Goal: Complete application form

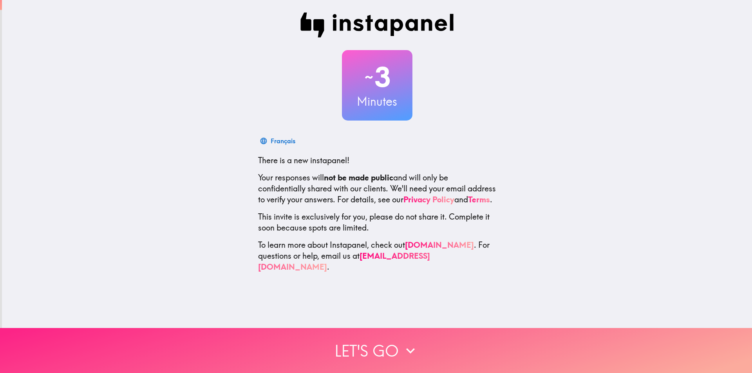
click at [394, 353] on button "Let's go" at bounding box center [376, 350] width 752 height 45
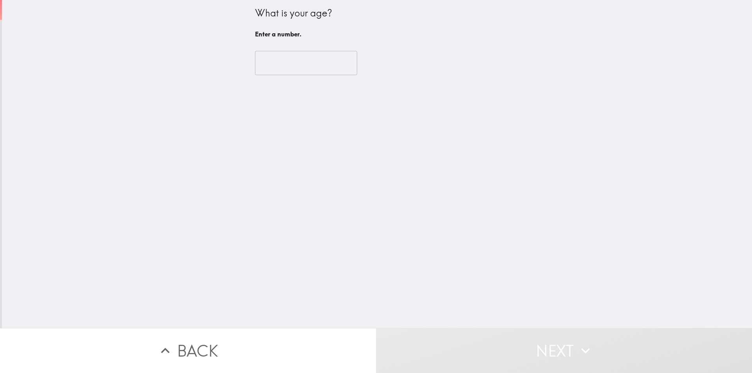
click at [310, 63] on input "number" at bounding box center [306, 63] width 102 height 24
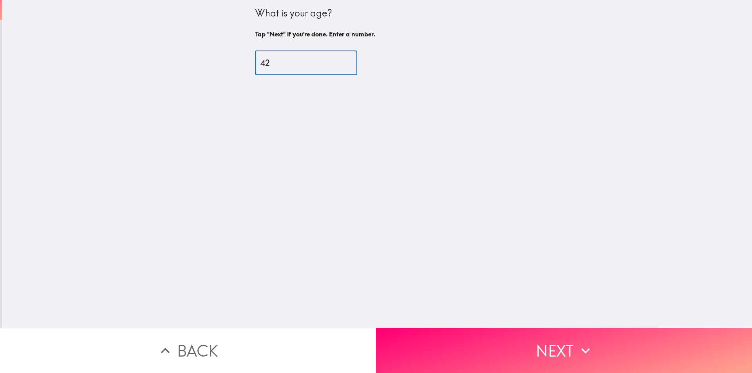
type input "42"
click at [564, 335] on button "Next" at bounding box center [564, 350] width 376 height 45
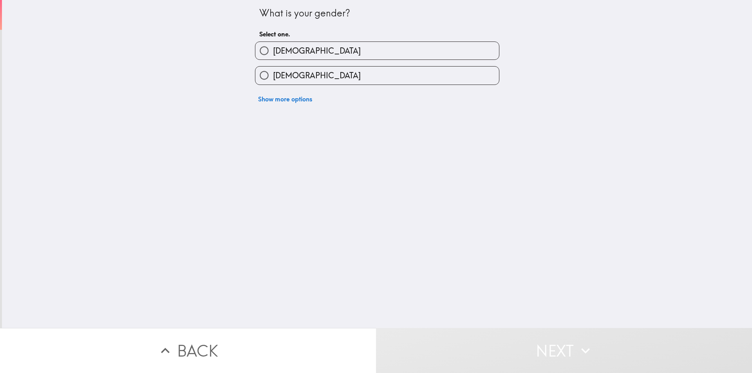
click at [296, 49] on label "[DEMOGRAPHIC_DATA]" at bounding box center [377, 51] width 244 height 18
click at [273, 49] on input "[DEMOGRAPHIC_DATA]" at bounding box center [264, 51] width 18 height 18
radio input "true"
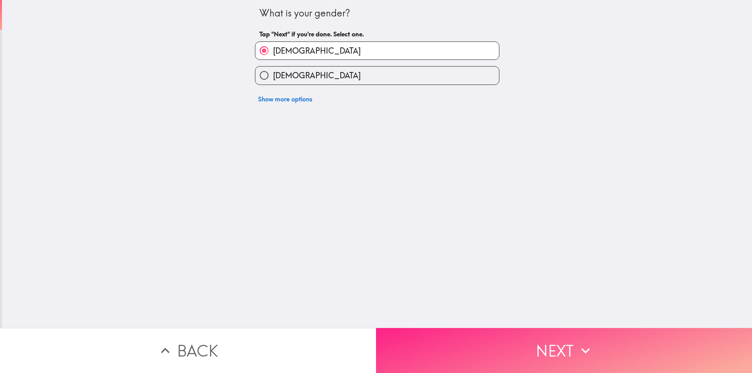
click at [522, 355] on button "Next" at bounding box center [564, 350] width 376 height 45
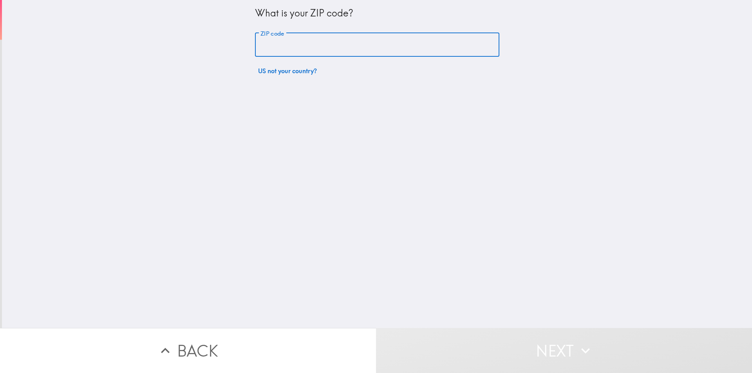
click at [347, 50] on input "ZIP code" at bounding box center [377, 45] width 244 height 24
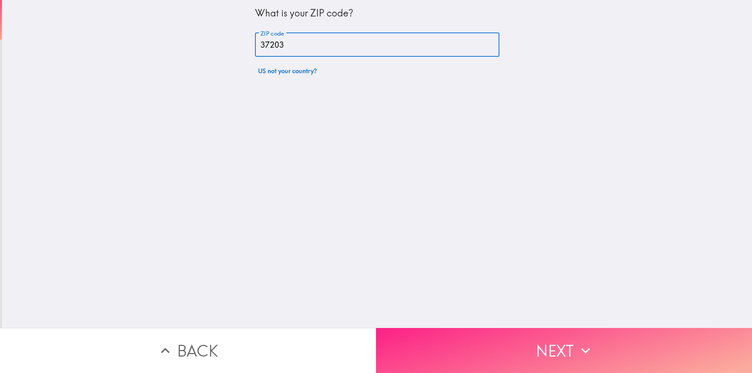
type input "37203"
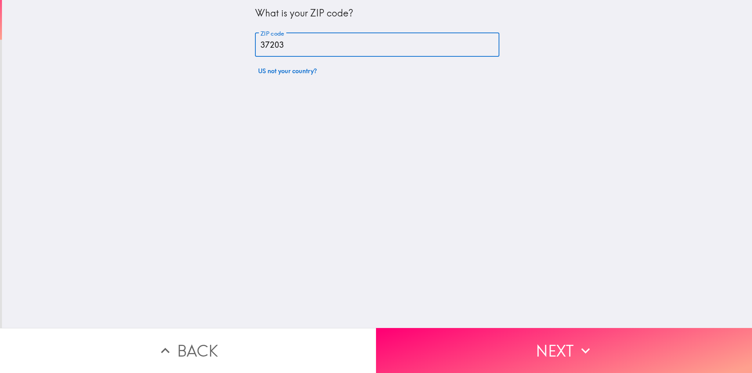
click at [591, 352] on icon "button" at bounding box center [585, 350] width 17 height 17
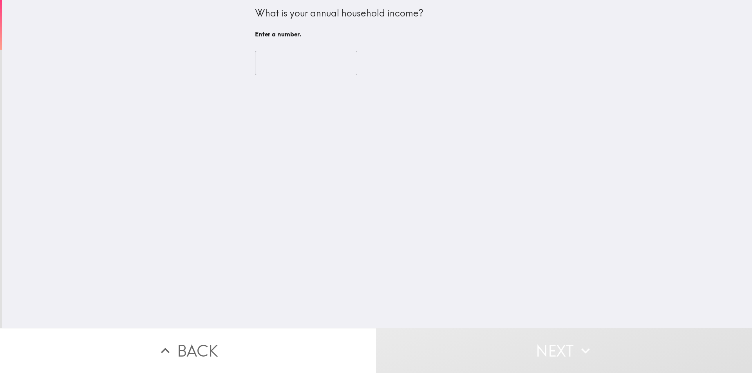
click at [282, 62] on input "number" at bounding box center [306, 63] width 102 height 24
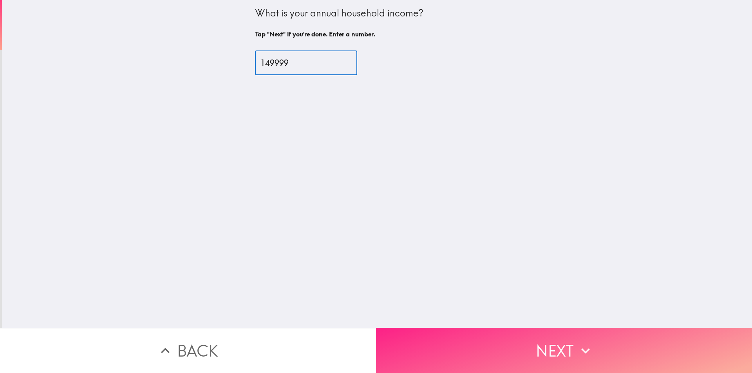
type input "149999"
click at [577, 342] on icon "button" at bounding box center [585, 350] width 17 height 17
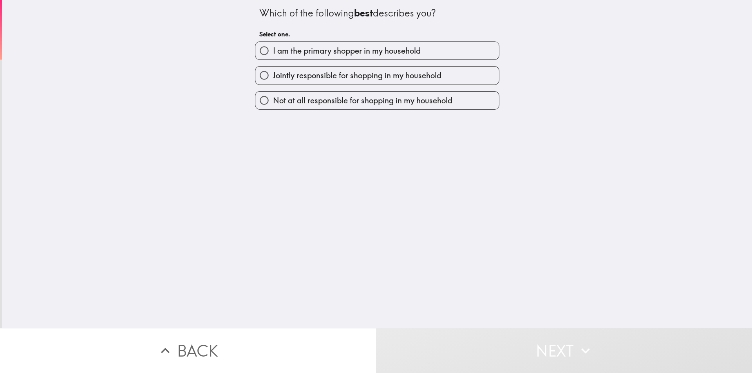
click at [353, 48] on span "I am the primary shopper in my household" at bounding box center [347, 50] width 148 height 11
click at [273, 48] on input "I am the primary shopper in my household" at bounding box center [264, 51] width 18 height 18
radio input "true"
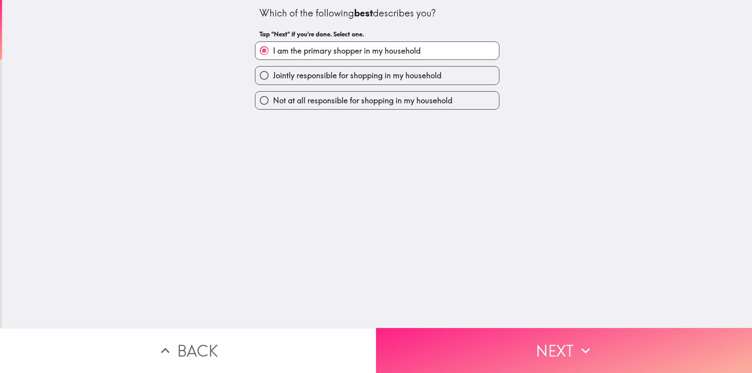
click at [510, 335] on button "Next" at bounding box center [564, 350] width 376 height 45
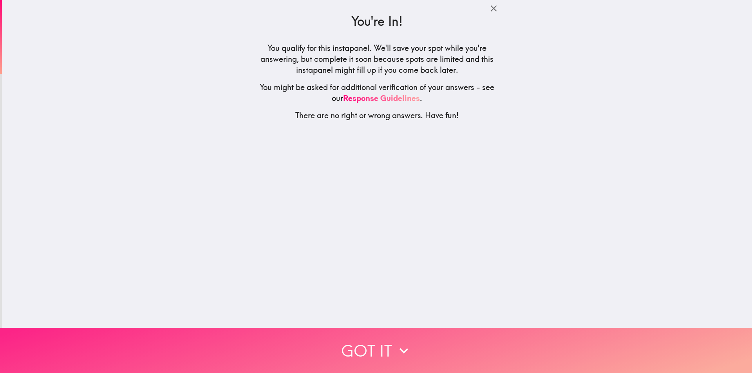
click at [369, 342] on button "Got it" at bounding box center [376, 350] width 752 height 45
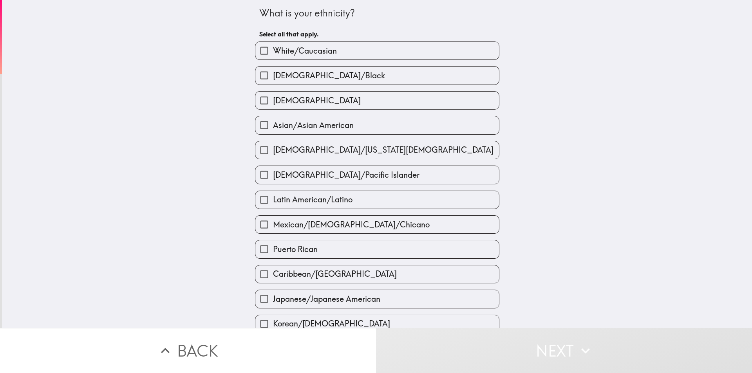
click at [324, 48] on span "White/Caucasian" at bounding box center [305, 50] width 64 height 11
click at [273, 48] on input "White/Caucasian" at bounding box center [264, 51] width 18 height 18
checkbox input "true"
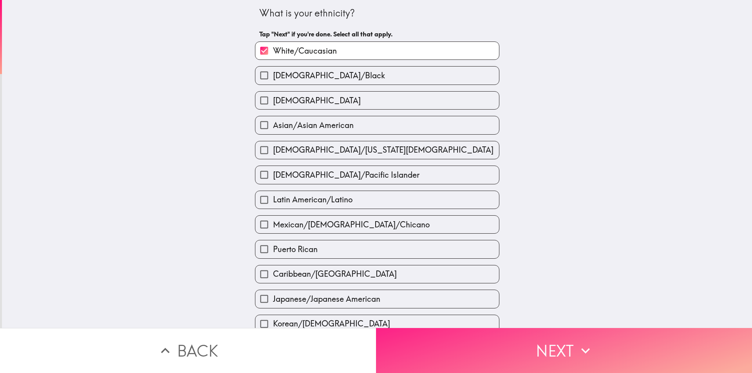
click at [555, 355] on button "Next" at bounding box center [564, 350] width 376 height 45
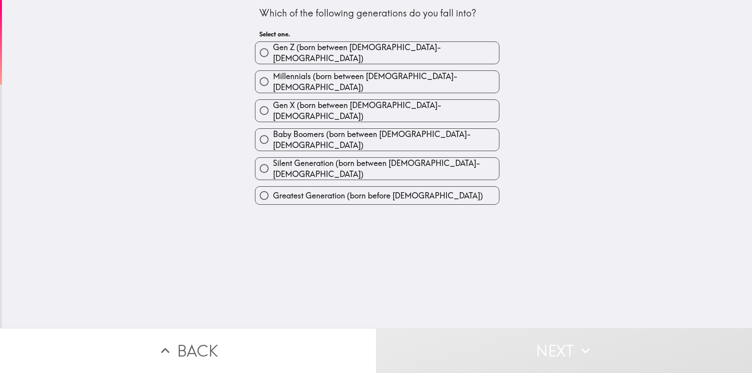
click at [315, 78] on span "Millennials (born between [DEMOGRAPHIC_DATA]-[DEMOGRAPHIC_DATA])" at bounding box center [386, 82] width 226 height 22
click at [273, 78] on input "Millennials (born between [DEMOGRAPHIC_DATA]-[DEMOGRAPHIC_DATA])" at bounding box center [264, 82] width 18 height 18
radio input "true"
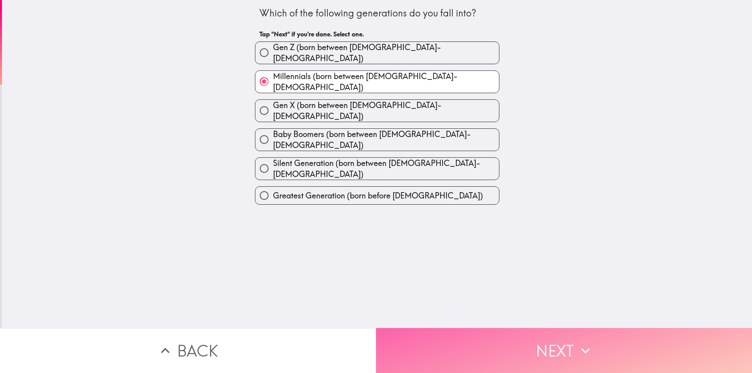
click at [523, 353] on button "Next" at bounding box center [564, 350] width 376 height 45
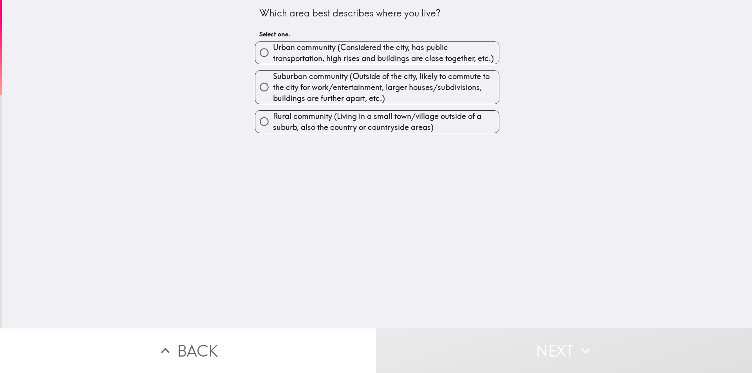
click at [440, 58] on span "Urban community (Considered the city, has public transportation, high rises and…" at bounding box center [386, 53] width 226 height 22
click at [273, 58] on input "Urban community (Considered the city, has public transportation, high rises and…" at bounding box center [264, 53] width 18 height 18
radio input "true"
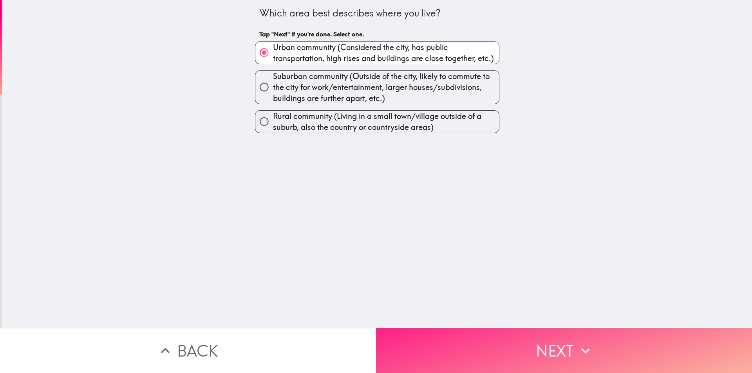
click at [508, 329] on button "Next" at bounding box center [564, 350] width 376 height 45
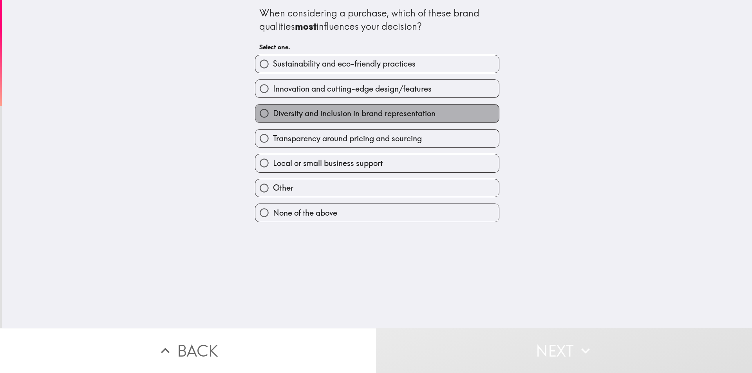
click at [349, 111] on span "Diversity and inclusion in brand representation" at bounding box center [354, 113] width 163 height 11
click at [273, 111] on input "Diversity and inclusion in brand representation" at bounding box center [264, 114] width 18 height 18
radio input "true"
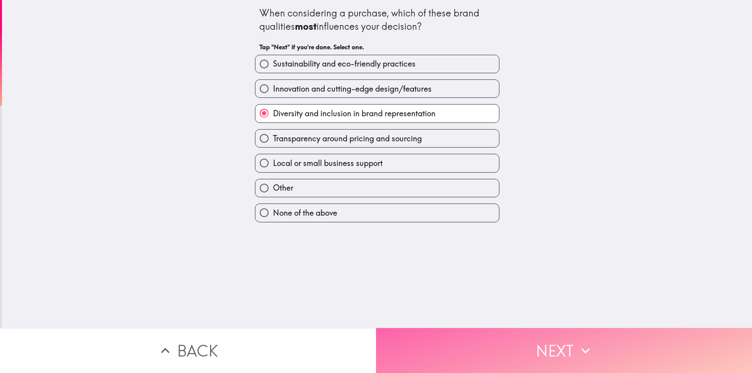
click at [564, 349] on button "Next" at bounding box center [564, 350] width 376 height 45
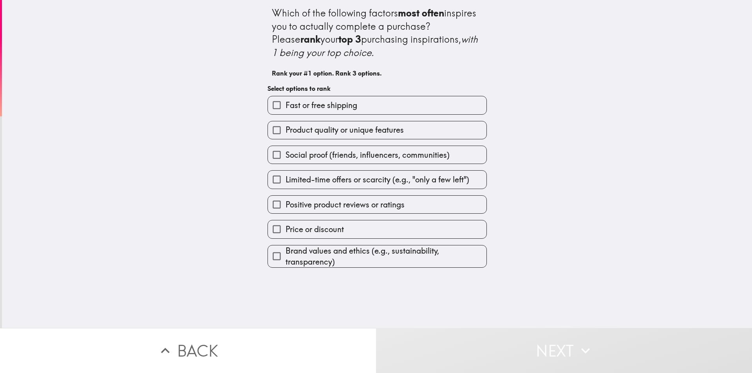
click at [331, 130] on span "Product quality or unique features" at bounding box center [345, 130] width 118 height 11
click at [286, 130] on input "Product quality or unique features" at bounding box center [277, 130] width 18 height 18
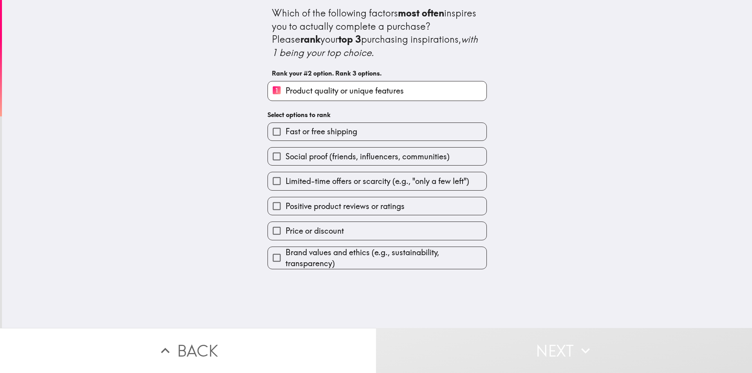
click at [320, 177] on span "Limited-time offers or scarcity (e.g., "only a few left")" at bounding box center [378, 181] width 184 height 11
click at [286, 177] on input "Limited-time offers or scarcity (e.g., "only a few left")" at bounding box center [277, 181] width 18 height 18
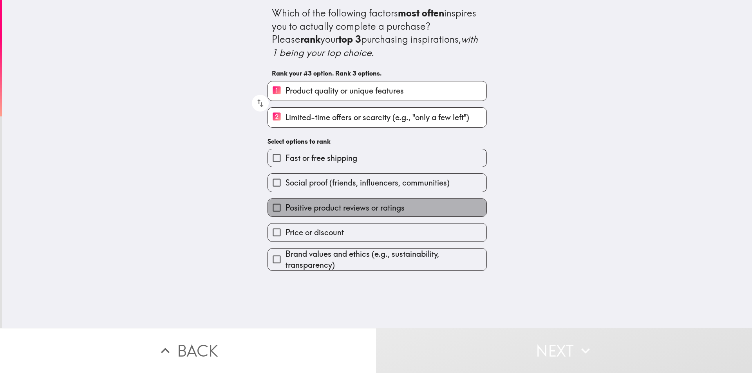
click at [313, 215] on label "Positive product reviews or ratings" at bounding box center [377, 208] width 219 height 18
click at [286, 215] on input "Positive product reviews or ratings" at bounding box center [277, 208] width 18 height 18
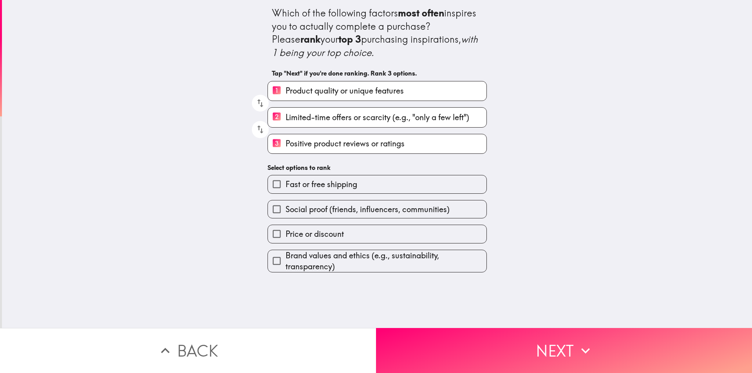
click at [315, 231] on span "Price or discount" at bounding box center [315, 234] width 58 height 11
click at [286, 231] on input "Price or discount" at bounding box center [277, 234] width 18 height 18
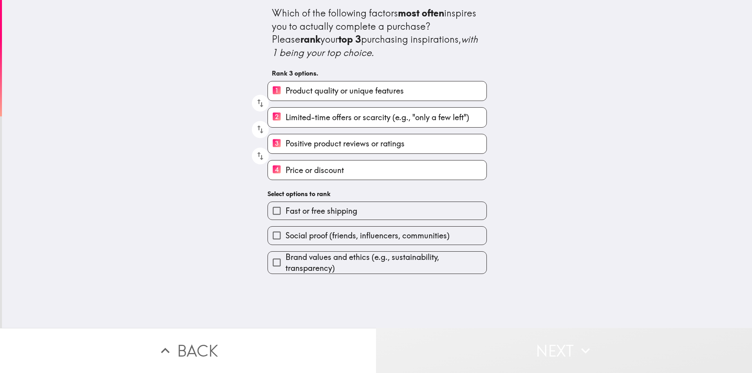
click at [570, 341] on button "Next" at bounding box center [564, 350] width 376 height 45
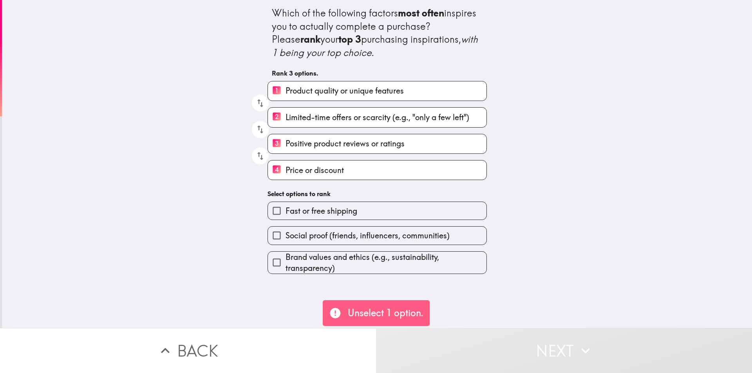
click at [371, 221] on div "Social proof (friends, influencers, communities)" at bounding box center [374, 232] width 226 height 25
click at [364, 250] on div "Brand values and ethics (e.g., sustainability, transparency)" at bounding box center [374, 259] width 226 height 29
click at [353, 236] on span "Social proof (friends, influencers, communities)" at bounding box center [368, 235] width 164 height 11
click at [286, 236] on input "Social proof (friends, influencers, communities)" at bounding box center [277, 236] width 18 height 18
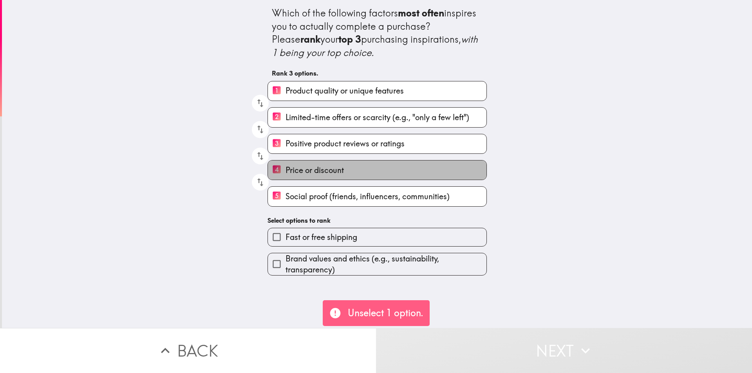
click at [315, 167] on span "Price or discount" at bounding box center [315, 170] width 58 height 11
click at [286, 167] on input "4 Price or discount" at bounding box center [277, 170] width 18 height 19
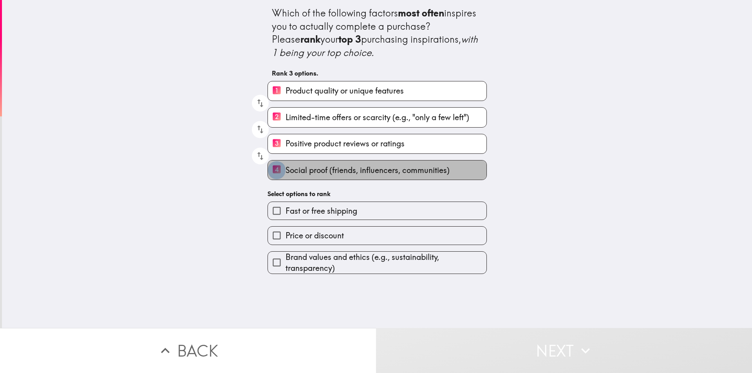
click at [270, 164] on input "4 Social proof (friends, influencers, communities)" at bounding box center [277, 170] width 18 height 19
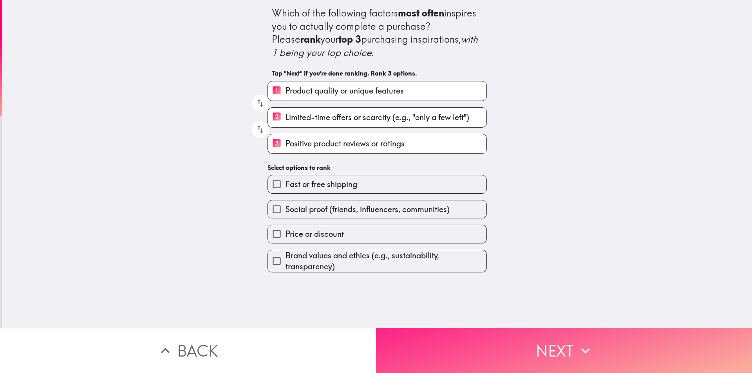
click at [608, 343] on button "Next" at bounding box center [564, 350] width 376 height 45
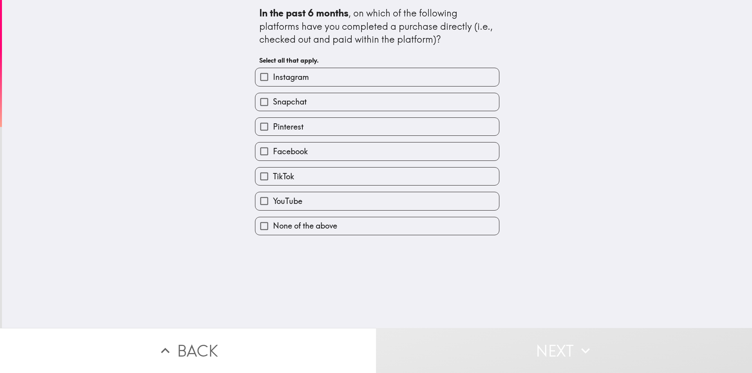
click at [329, 76] on label "Instagram" at bounding box center [377, 77] width 244 height 18
click at [273, 76] on input "Instagram" at bounding box center [264, 77] width 18 height 18
checkbox input "true"
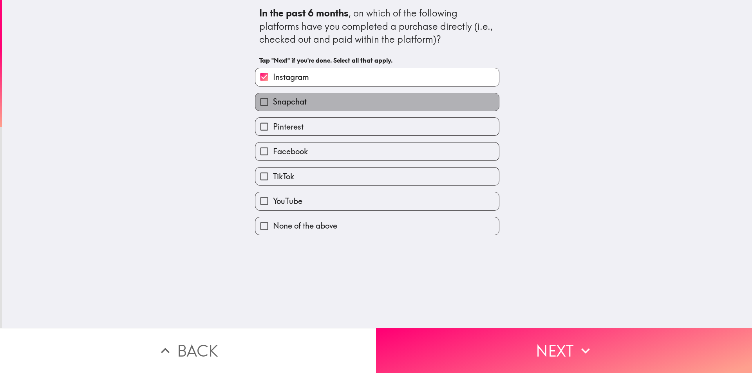
drag, startPoint x: 296, startPoint y: 101, endPoint x: 291, endPoint y: 94, distance: 7.6
click at [295, 100] on span "Snapchat" at bounding box center [290, 101] width 34 height 11
click at [273, 100] on input "Snapchat" at bounding box center [264, 102] width 18 height 18
checkbox input "true"
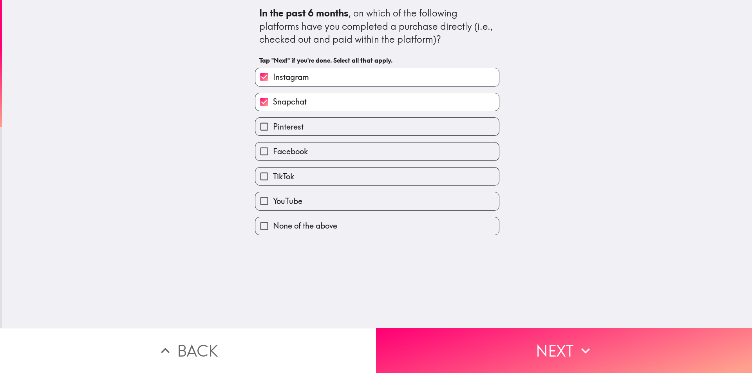
click at [283, 80] on span "Instagram" at bounding box center [291, 77] width 36 height 11
click at [273, 80] on input "Instagram" at bounding box center [264, 77] width 18 height 18
checkbox input "false"
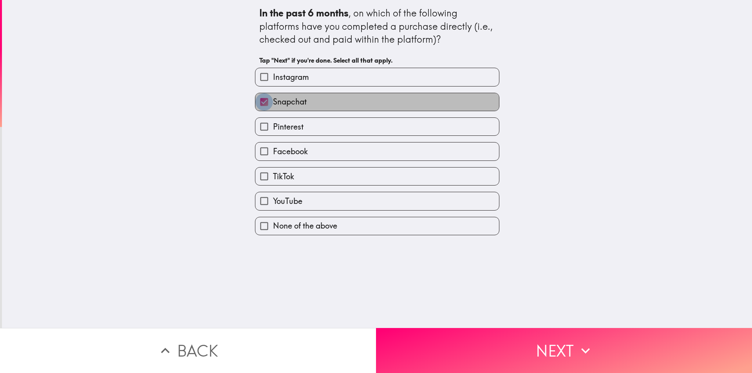
click at [261, 100] on input "Snapchat" at bounding box center [264, 102] width 18 height 18
checkbox input "false"
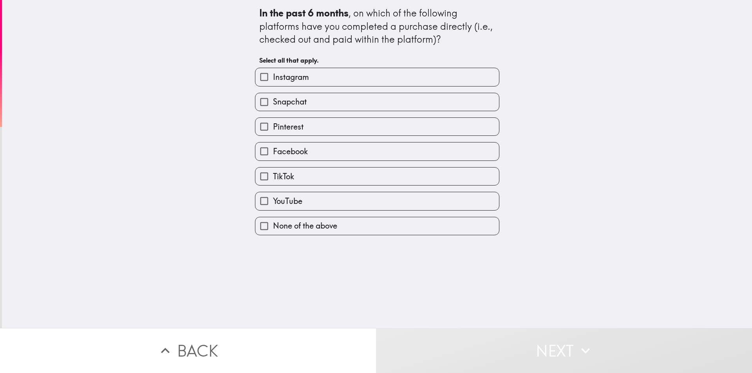
click at [259, 76] on input "Instagram" at bounding box center [264, 77] width 18 height 18
checkbox input "true"
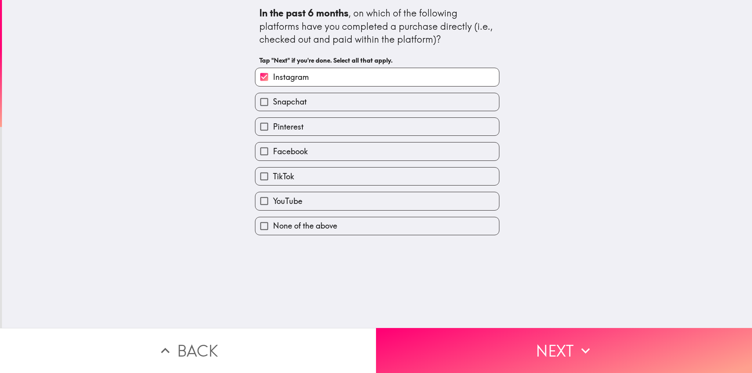
click at [260, 126] on input "Pinterest" at bounding box center [264, 127] width 18 height 18
checkbox input "true"
click at [257, 151] on input "Facebook" at bounding box center [264, 152] width 18 height 18
checkbox input "true"
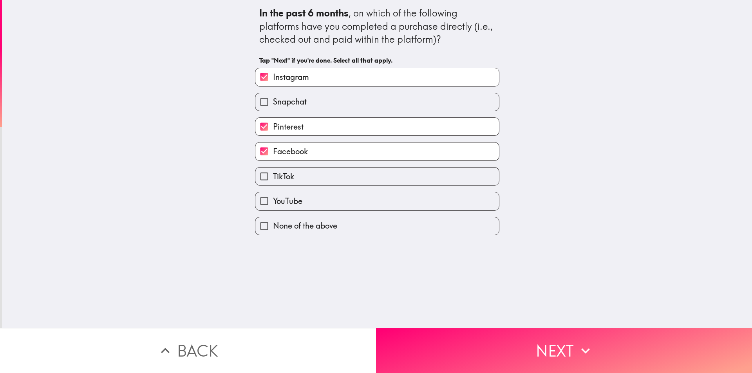
click at [258, 177] on input "TikTok" at bounding box center [264, 177] width 18 height 18
checkbox input "true"
click at [259, 199] on input "YouTube" at bounding box center [264, 201] width 18 height 18
checkbox input "true"
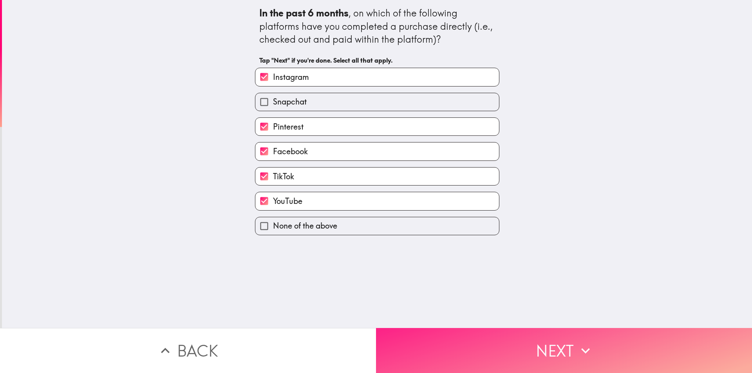
click at [562, 346] on button "Next" at bounding box center [564, 350] width 376 height 45
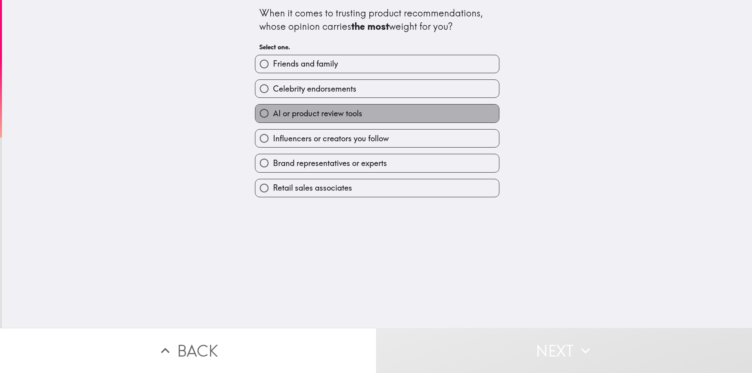
click at [320, 108] on span "AI or product review tools" at bounding box center [317, 113] width 89 height 11
click at [273, 108] on input "AI or product review tools" at bounding box center [264, 114] width 18 height 18
radio input "true"
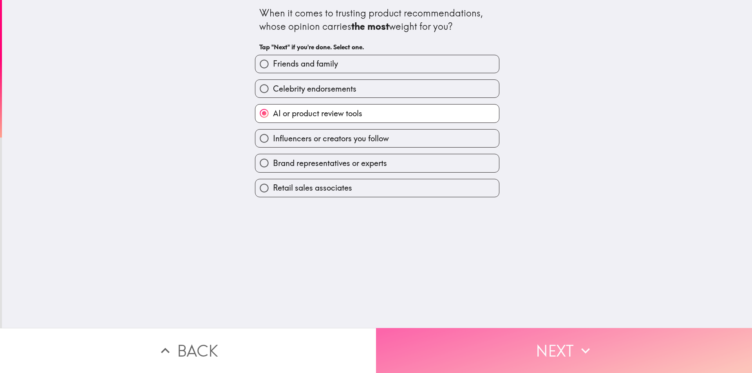
click at [571, 349] on button "Next" at bounding box center [564, 350] width 376 height 45
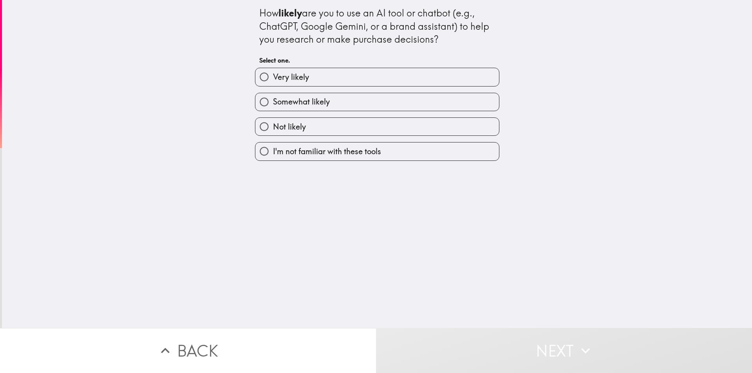
click at [276, 74] on span "Very likely" at bounding box center [291, 77] width 36 height 11
click at [273, 74] on input "Very likely" at bounding box center [264, 77] width 18 height 18
radio input "true"
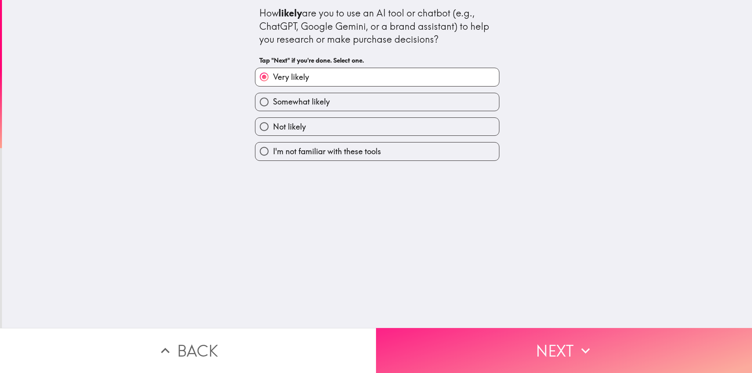
click at [521, 340] on button "Next" at bounding box center [564, 350] width 376 height 45
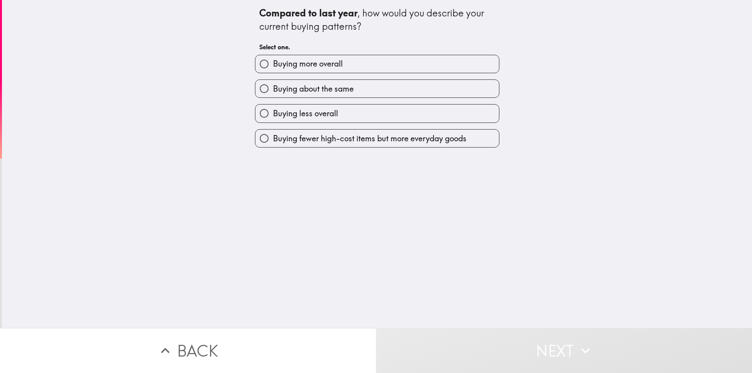
click at [304, 65] on span "Buying more overall" at bounding box center [308, 63] width 70 height 11
click at [273, 65] on input "Buying more overall" at bounding box center [264, 64] width 18 height 18
radio input "true"
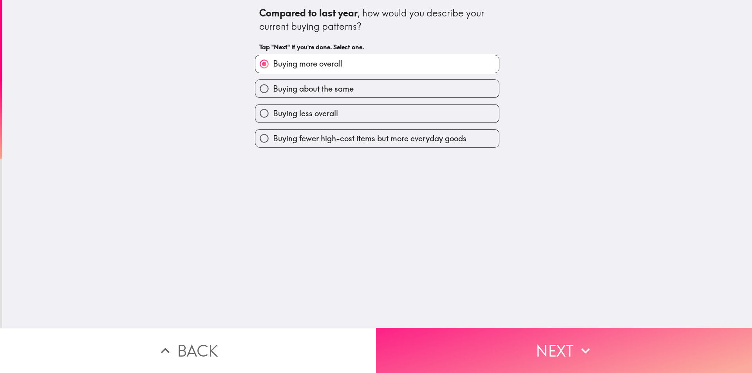
click at [577, 346] on icon "button" at bounding box center [585, 350] width 17 height 17
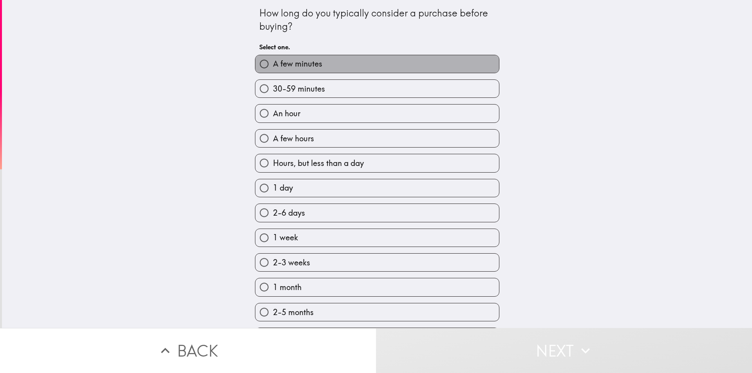
click at [300, 64] on span "A few minutes" at bounding box center [297, 63] width 49 height 11
click at [273, 64] on input "A few minutes" at bounding box center [264, 64] width 18 height 18
radio input "true"
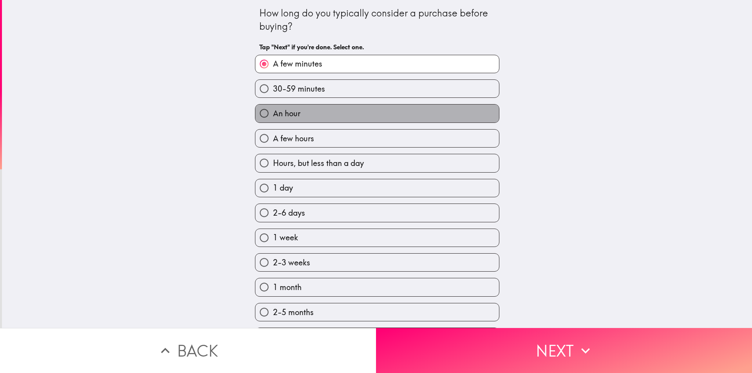
click at [321, 115] on label "An hour" at bounding box center [377, 114] width 244 height 18
click at [273, 115] on input "An hour" at bounding box center [264, 114] width 18 height 18
radio input "true"
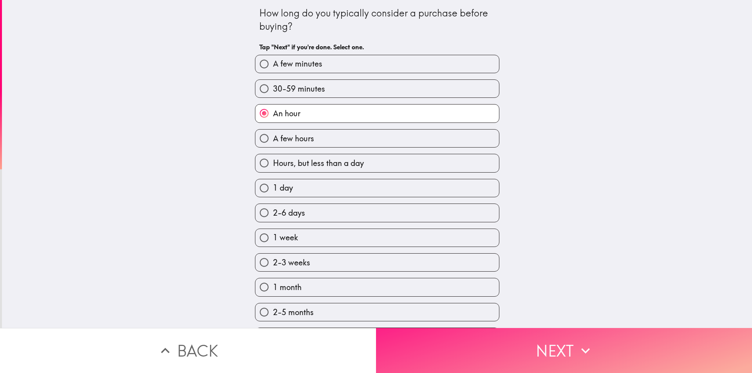
click at [549, 352] on button "Next" at bounding box center [564, 350] width 376 height 45
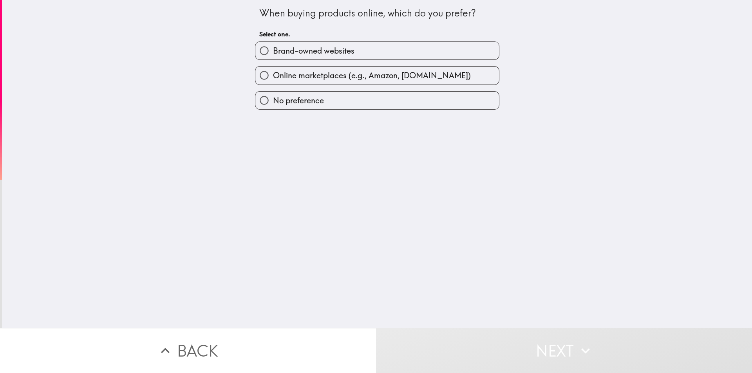
click at [350, 46] on label "Brand-owned websites" at bounding box center [377, 51] width 244 height 18
click at [273, 46] on input "Brand-owned websites" at bounding box center [264, 51] width 18 height 18
radio input "true"
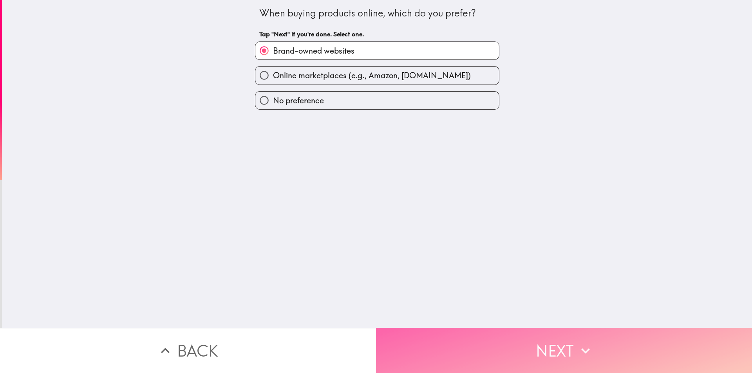
click at [532, 344] on button "Next" at bounding box center [564, 350] width 376 height 45
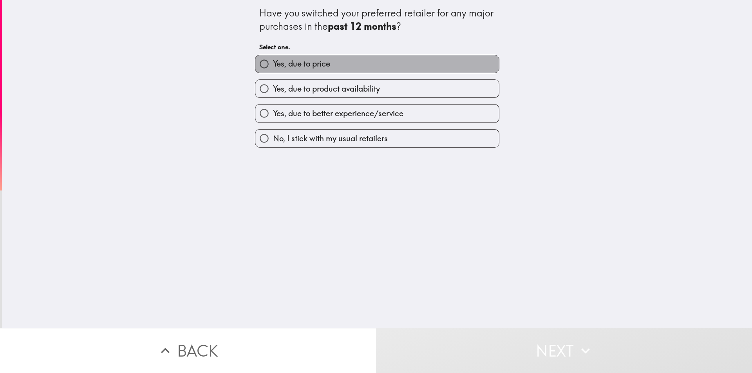
click at [341, 62] on label "Yes, due to price" at bounding box center [377, 64] width 244 height 18
click at [273, 62] on input "Yes, due to price" at bounding box center [264, 64] width 18 height 18
radio input "true"
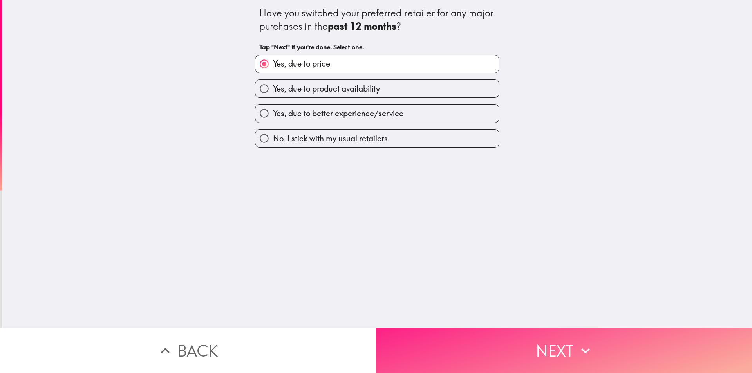
click at [552, 362] on button "Next" at bounding box center [564, 350] width 376 height 45
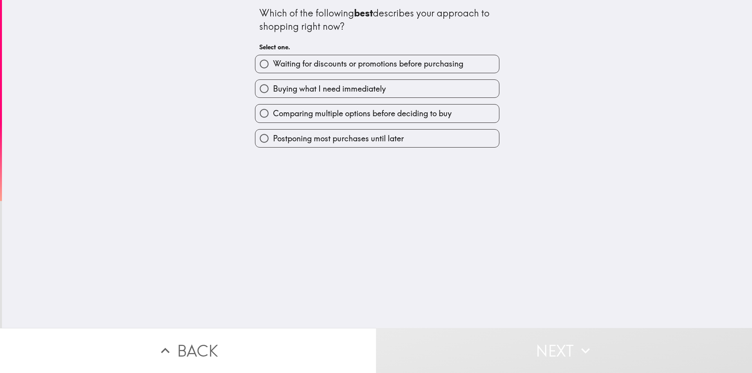
click at [353, 60] on span "Waiting for discounts or promotions before purchasing" at bounding box center [368, 63] width 190 height 11
click at [273, 60] on input "Waiting for discounts or promotions before purchasing" at bounding box center [264, 64] width 18 height 18
radio input "true"
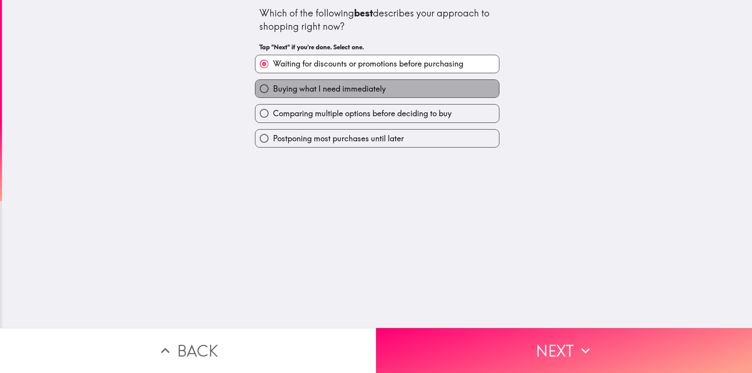
click at [366, 92] on span "Buying what I need immediately" at bounding box center [329, 88] width 113 height 11
click at [273, 92] on input "Buying what I need immediately" at bounding box center [264, 89] width 18 height 18
radio input "true"
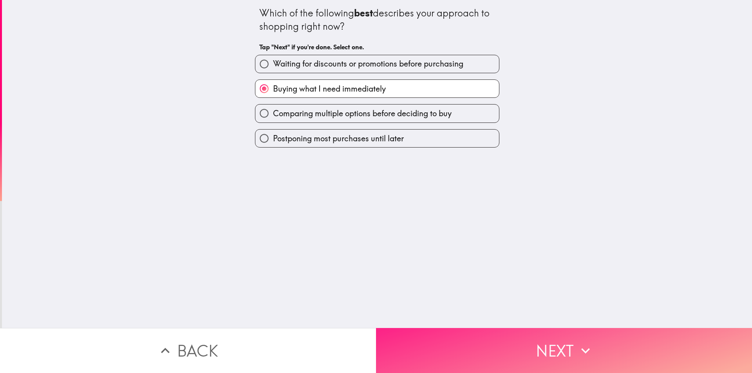
click at [552, 343] on button "Next" at bounding box center [564, 350] width 376 height 45
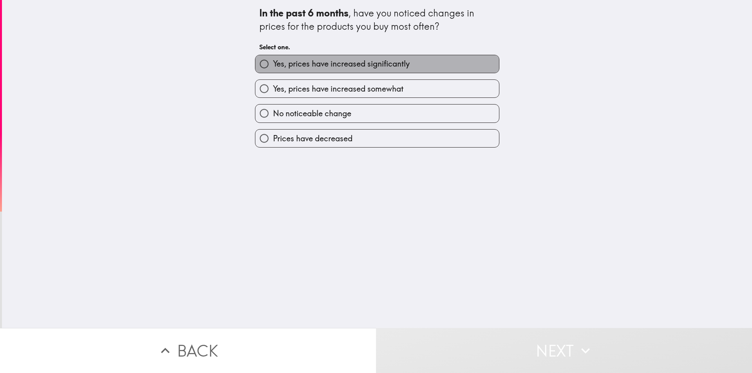
click at [362, 63] on span "Yes, prices have increased significantly" at bounding box center [341, 63] width 137 height 11
click at [273, 63] on input "Yes, prices have increased significantly" at bounding box center [264, 64] width 18 height 18
radio input "true"
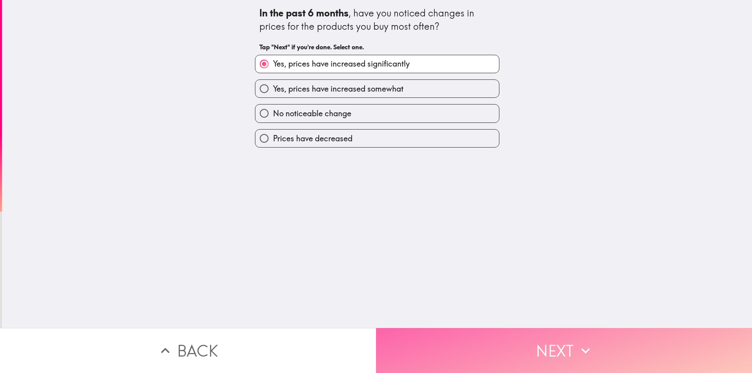
click at [524, 340] on button "Next" at bounding box center [564, 350] width 376 height 45
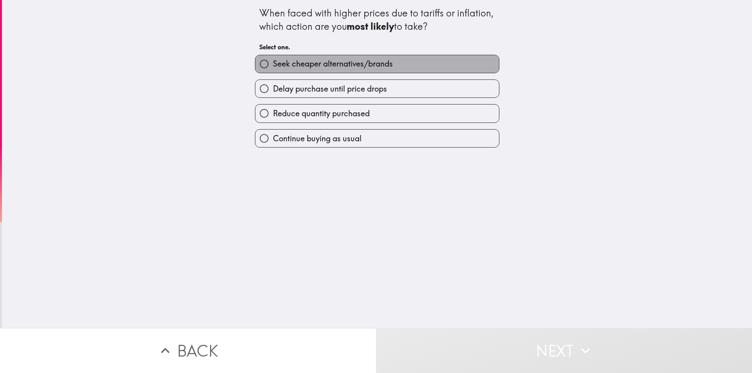
click at [297, 66] on span "Seek cheaper alternatives/brands" at bounding box center [333, 63] width 120 height 11
click at [273, 66] on input "Seek cheaper alternatives/brands" at bounding box center [264, 64] width 18 height 18
radio input "true"
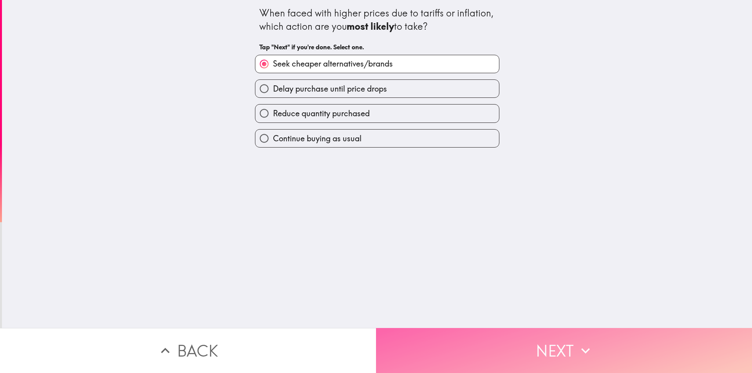
click at [606, 364] on button "Next" at bounding box center [564, 350] width 376 height 45
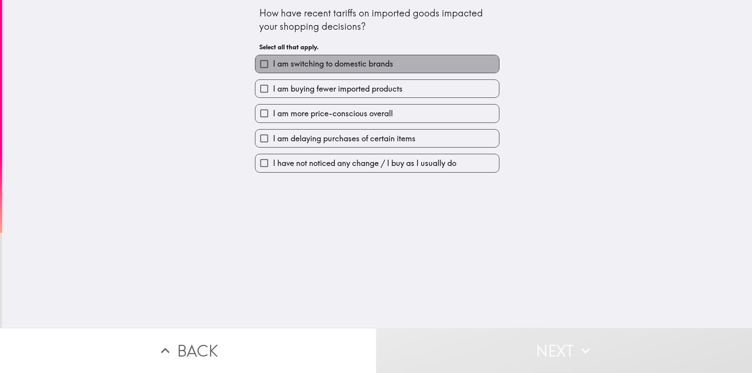
click at [353, 60] on span "I am switching to domestic brands" at bounding box center [333, 63] width 120 height 11
click at [273, 60] on input "I am switching to domestic brands" at bounding box center [264, 64] width 18 height 18
checkbox input "true"
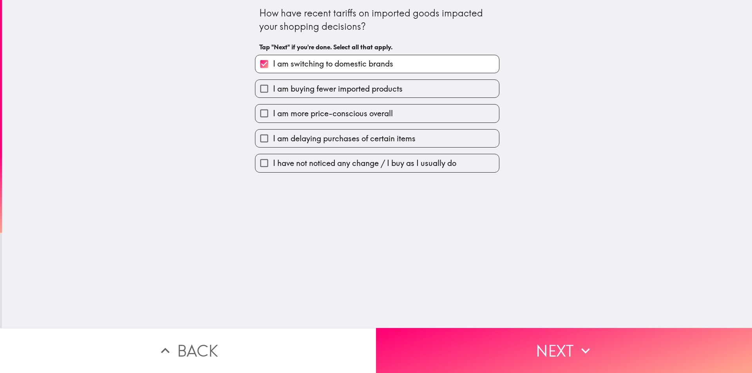
click at [355, 78] on div "I am buying fewer imported products" at bounding box center [374, 85] width 251 height 25
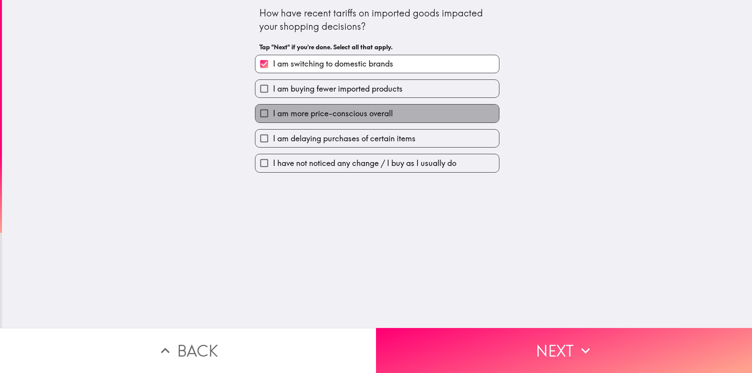
click at [398, 113] on label "I am more price-conscious overall" at bounding box center [377, 114] width 244 height 18
click at [273, 113] on input "I am more price-conscious overall" at bounding box center [264, 114] width 18 height 18
checkbox input "true"
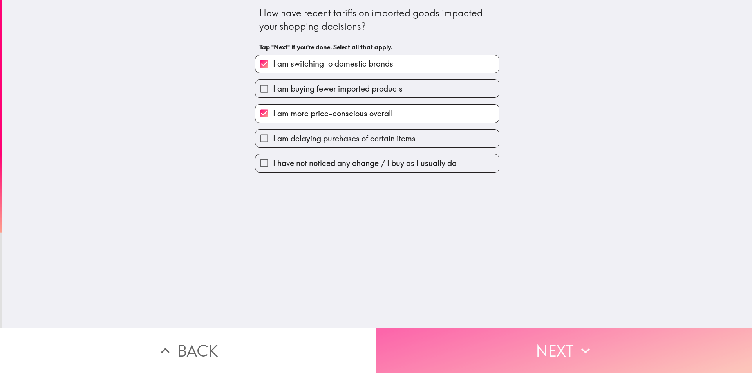
click at [535, 346] on button "Next" at bounding box center [564, 350] width 376 height 45
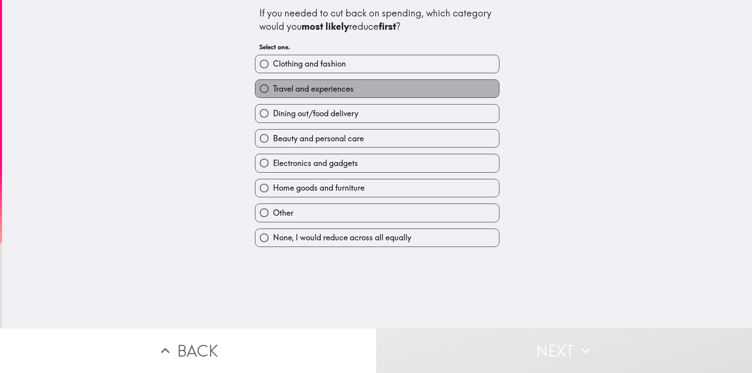
click at [308, 84] on span "Travel and experiences" at bounding box center [313, 88] width 81 height 11
click at [273, 84] on input "Travel and experiences" at bounding box center [264, 89] width 18 height 18
radio input "true"
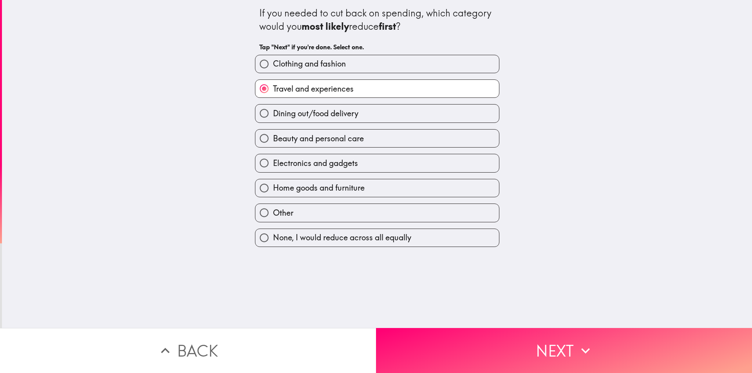
click at [316, 109] on span "Dining out/food delivery" at bounding box center [315, 113] width 85 height 11
click at [273, 109] on input "Dining out/food delivery" at bounding box center [264, 114] width 18 height 18
radio input "true"
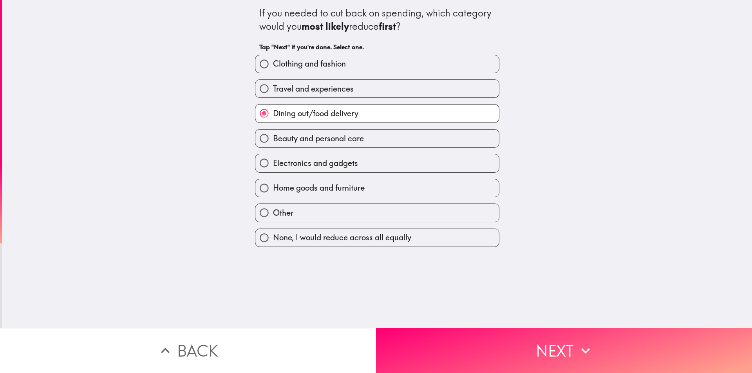
click at [329, 96] on label "Travel and experiences" at bounding box center [377, 89] width 244 height 18
click at [273, 96] on input "Travel and experiences" at bounding box center [264, 89] width 18 height 18
radio input "true"
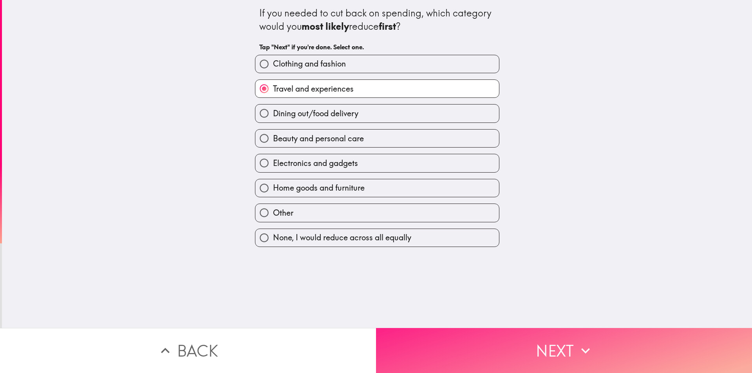
click at [548, 346] on button "Next" at bounding box center [564, 350] width 376 height 45
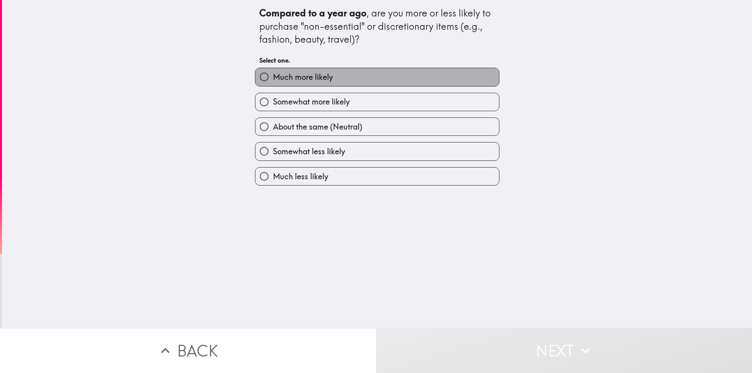
click at [294, 70] on label "Much more likely" at bounding box center [377, 77] width 244 height 18
click at [273, 70] on input "Much more likely" at bounding box center [264, 77] width 18 height 18
radio input "true"
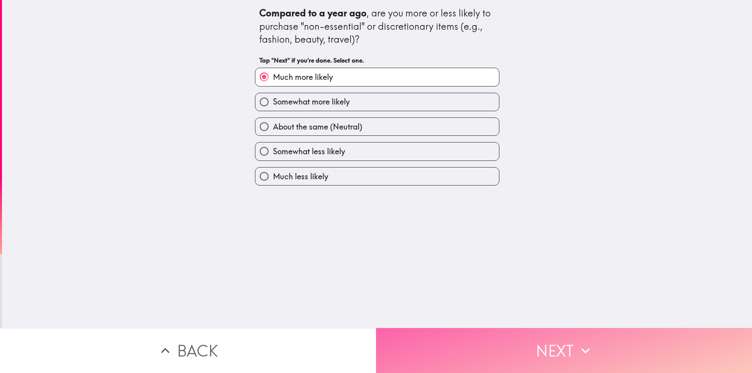
click at [529, 331] on button "Next" at bounding box center [564, 350] width 376 height 45
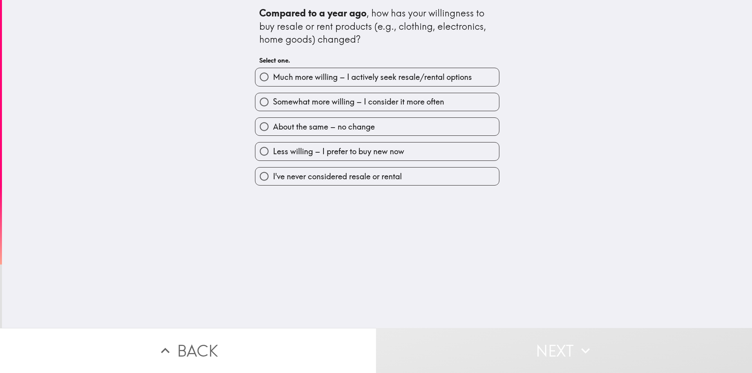
click at [348, 72] on span "Much more willing – I actively seek resale/rental options" at bounding box center [372, 77] width 199 height 11
click at [273, 72] on input "Much more willing – I actively seek resale/rental options" at bounding box center [264, 77] width 18 height 18
radio input "true"
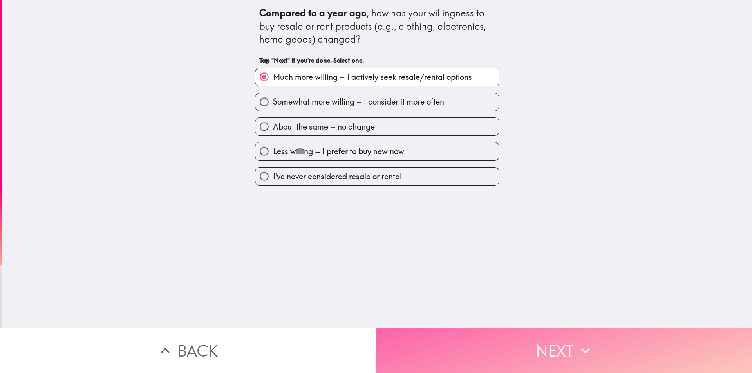
click at [544, 340] on button "Next" at bounding box center [564, 350] width 376 height 45
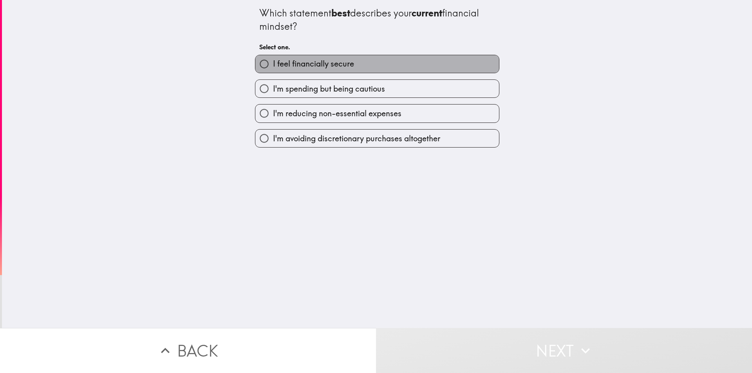
click at [332, 64] on span "I feel financially secure" at bounding box center [313, 63] width 81 height 11
click at [273, 64] on input "I feel financially secure" at bounding box center [264, 64] width 18 height 18
radio input "true"
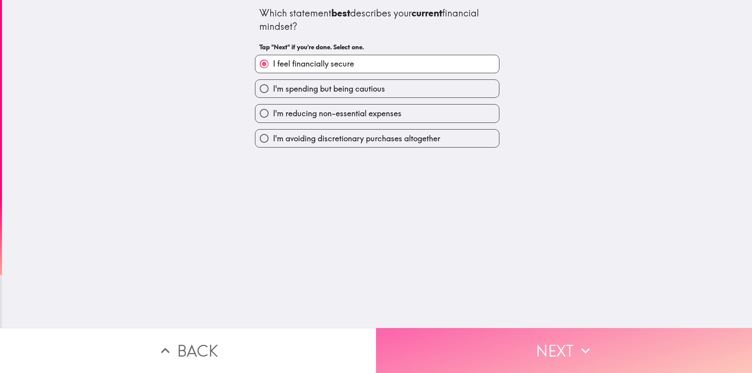
click at [551, 341] on button "Next" at bounding box center [564, 350] width 376 height 45
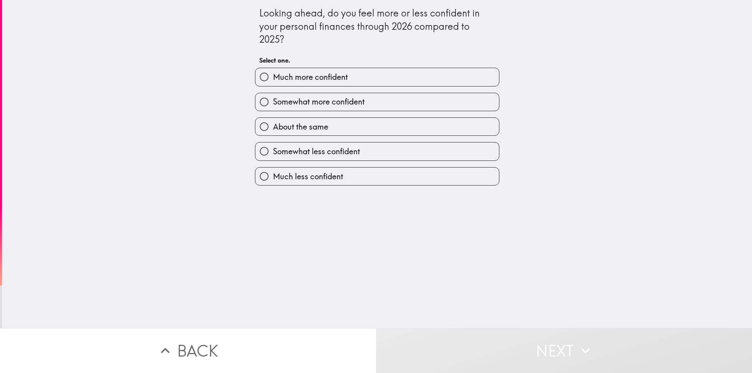
click at [291, 74] on span "Much more confident" at bounding box center [310, 77] width 75 height 11
click at [273, 74] on input "Much more confident" at bounding box center [264, 77] width 18 height 18
radio input "true"
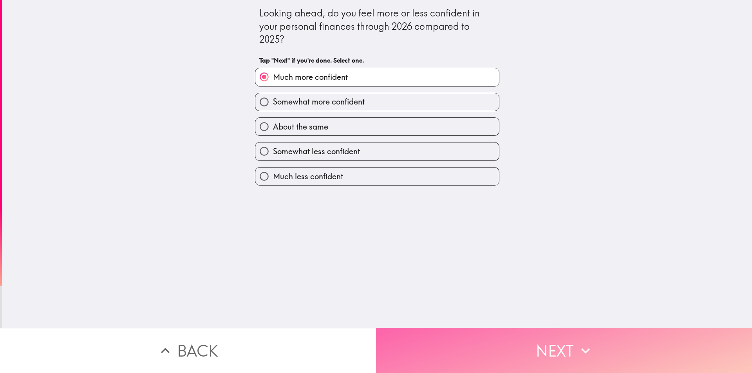
click at [533, 345] on button "Next" at bounding box center [564, 350] width 376 height 45
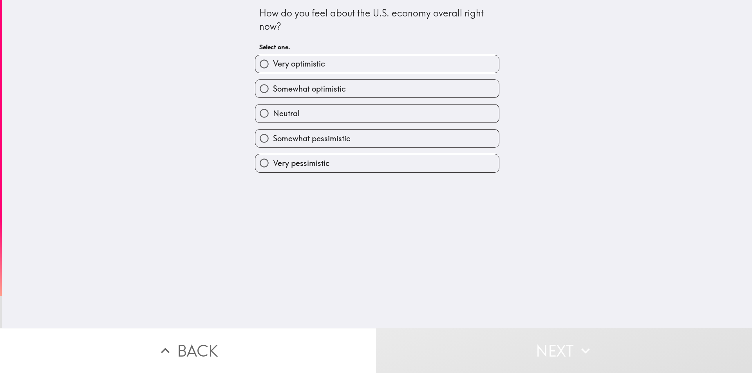
click at [303, 63] on span "Very optimistic" at bounding box center [299, 63] width 52 height 11
click at [273, 63] on input "Very optimistic" at bounding box center [264, 64] width 18 height 18
radio input "true"
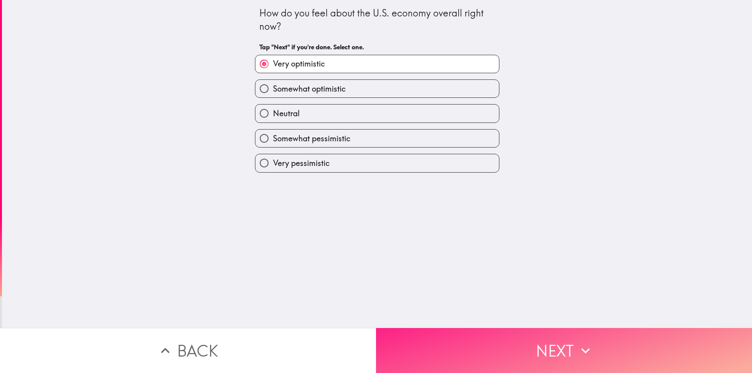
click at [559, 340] on button "Next" at bounding box center [564, 350] width 376 height 45
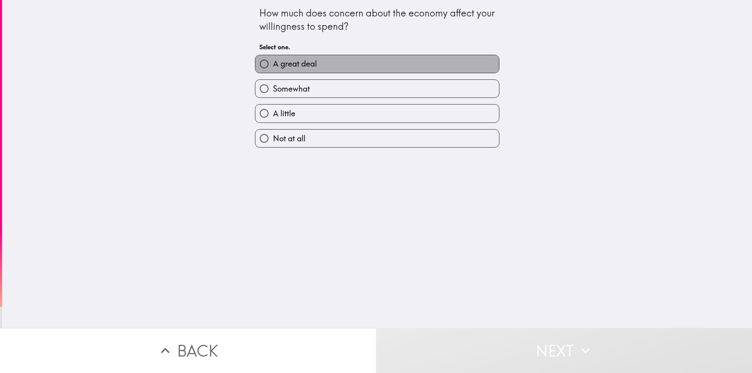
click at [286, 68] on span "A great deal" at bounding box center [295, 63] width 44 height 11
click at [273, 68] on input "A great deal" at bounding box center [264, 64] width 18 height 18
radio input "true"
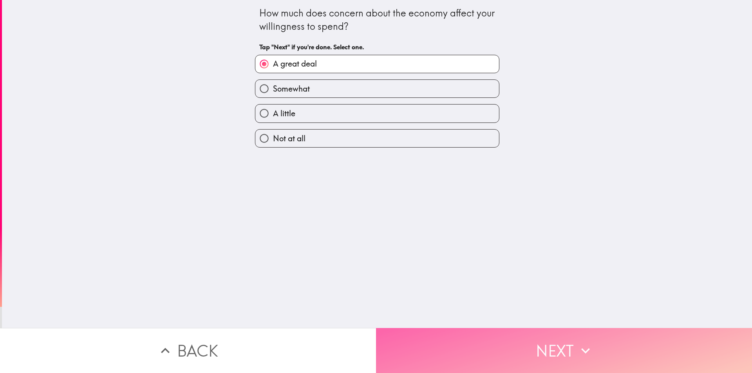
click at [536, 346] on button "Next" at bounding box center [564, 350] width 376 height 45
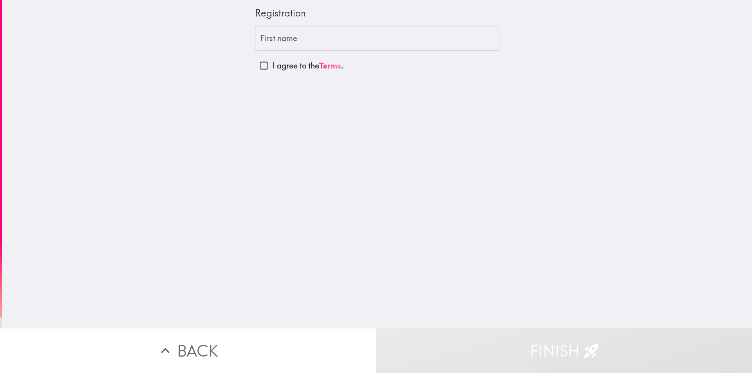
click at [279, 41] on input "First name" at bounding box center [377, 39] width 244 height 24
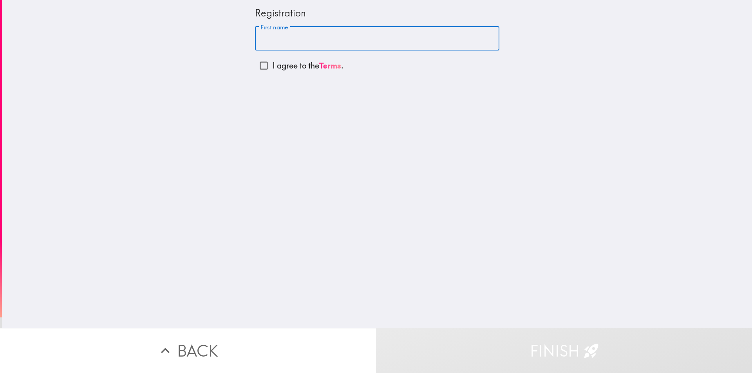
click at [255, 65] on input "I agree to the Terms ." at bounding box center [264, 66] width 18 height 18
checkbox input "true"
click at [309, 34] on input "First name" at bounding box center [377, 39] width 244 height 24
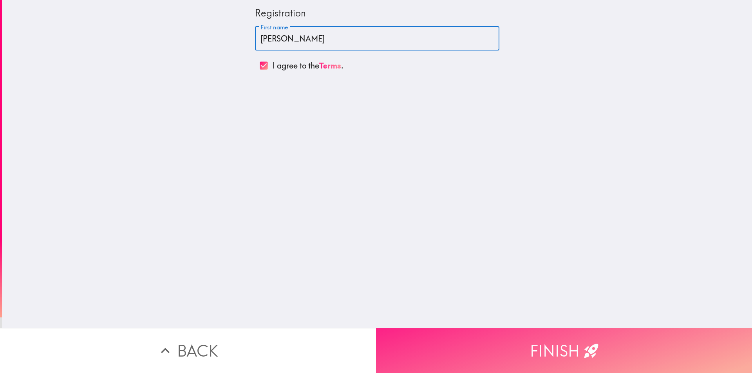
type input "[PERSON_NAME]"
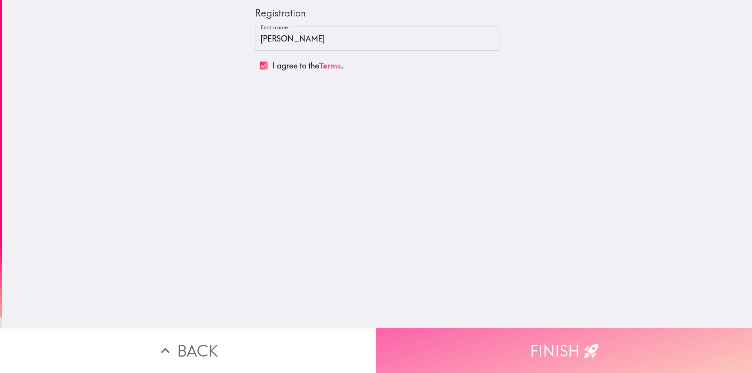
click at [528, 347] on button "Finish" at bounding box center [564, 350] width 376 height 45
